Goal: Transaction & Acquisition: Purchase product/service

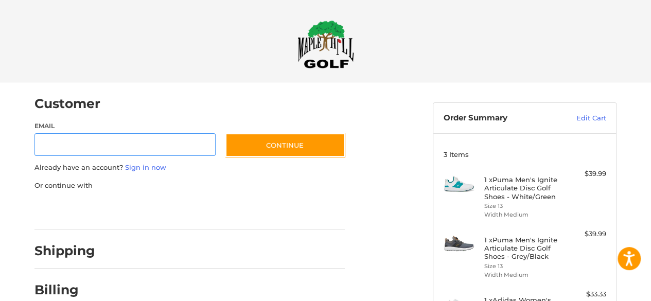
scroll to position [22, 0]
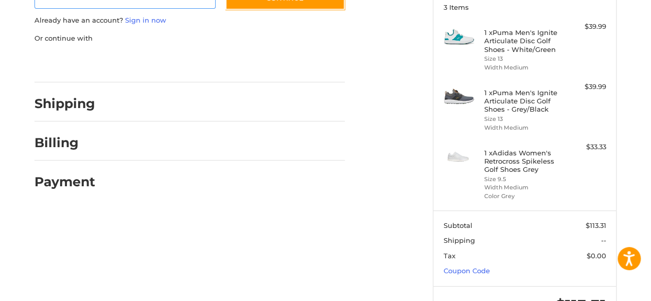
scroll to position [190, 0]
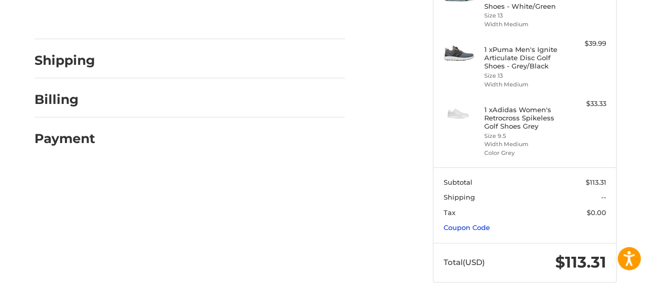
click at [457, 226] on link "Coupon Code" at bounding box center [466, 227] width 46 height 8
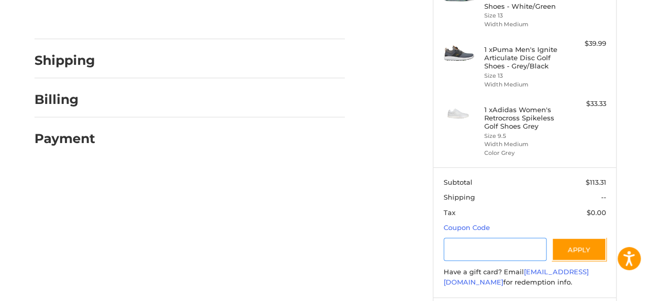
click at [460, 238] on input "Gift Certificate or Coupon Code" at bounding box center [494, 249] width 103 height 23
type input "********"
click at [566, 256] on button "Apply" at bounding box center [578, 249] width 55 height 23
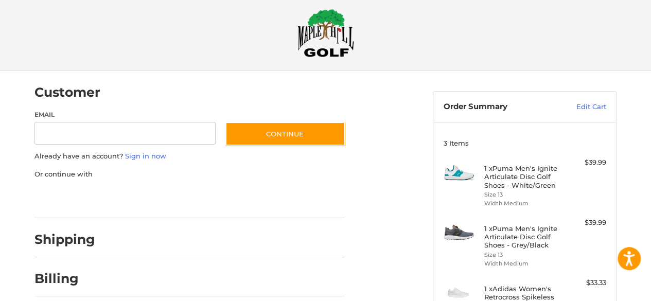
scroll to position [0, 0]
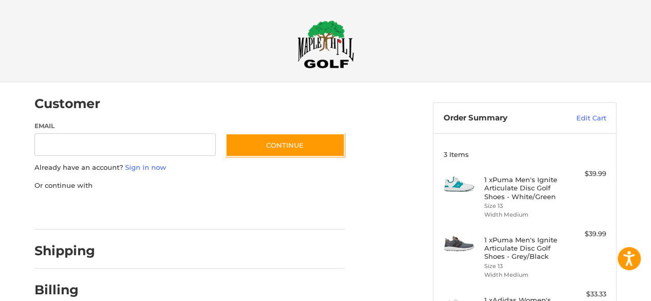
click at [318, 63] on img at bounding box center [325, 44] width 57 height 48
click at [587, 103] on header "Order Summary Edit Cart" at bounding box center [524, 118] width 183 height 30
click at [585, 112] on header "Order Summary Edit Cart" at bounding box center [524, 118] width 183 height 30
click at [585, 115] on link "Edit Cart" at bounding box center [580, 118] width 52 height 10
